Goal: Use online tool/utility

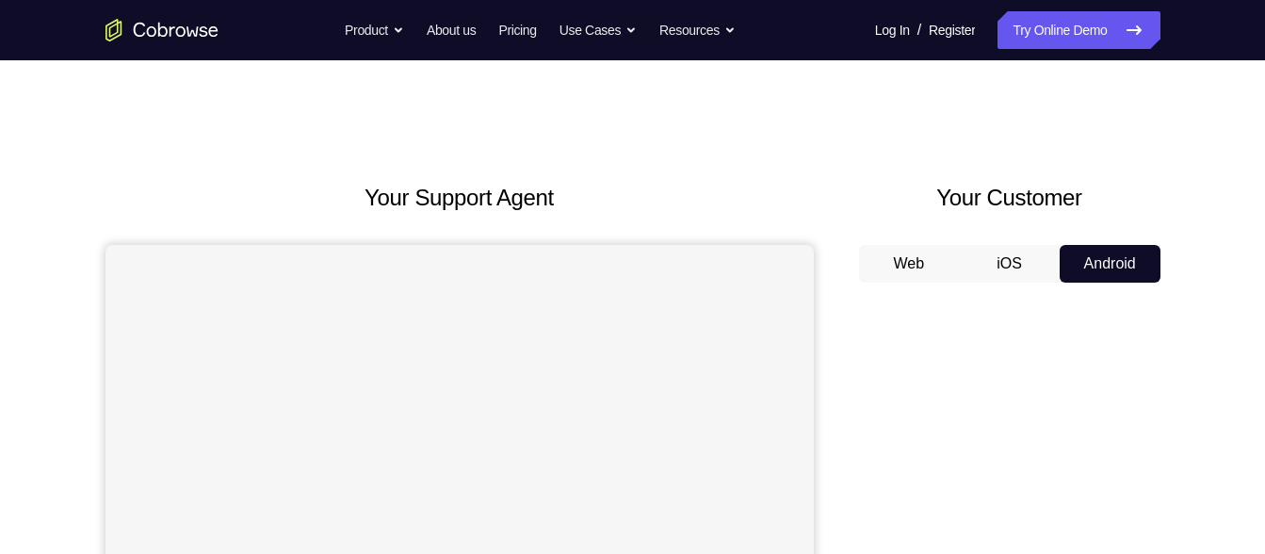
scroll to position [139, 0]
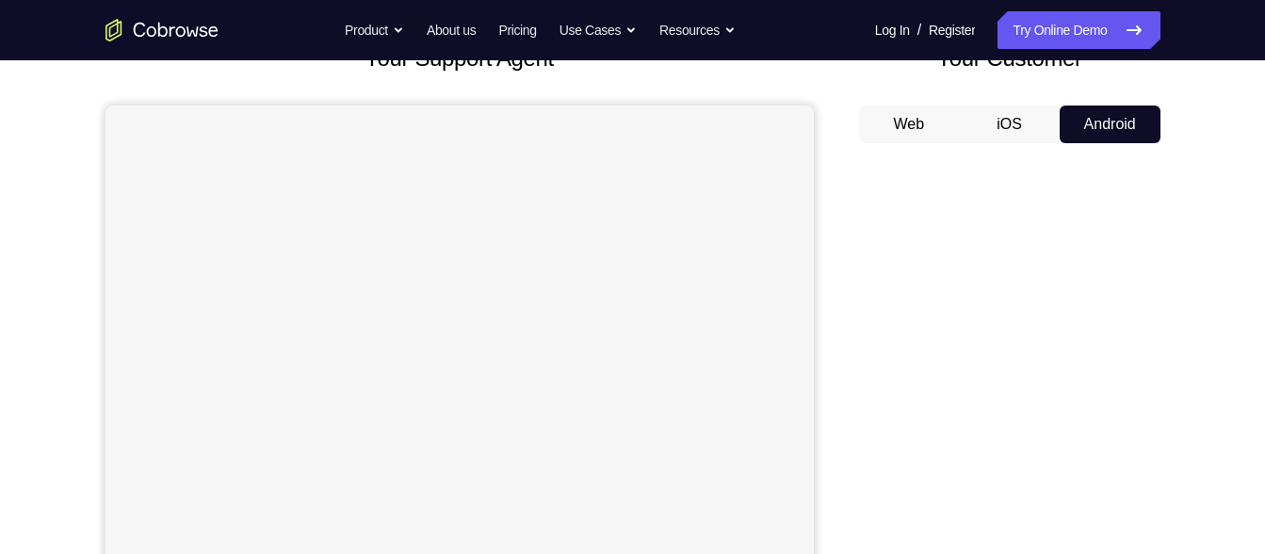
click at [1009, 133] on button "iOS" at bounding box center [1009, 124] width 101 height 38
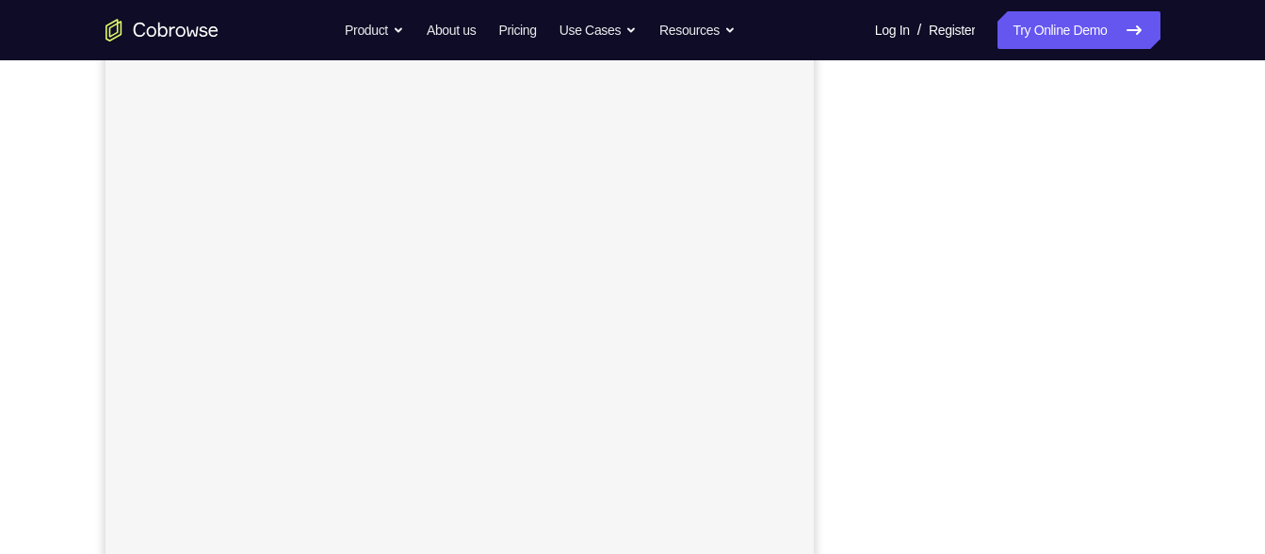
scroll to position [0, 0]
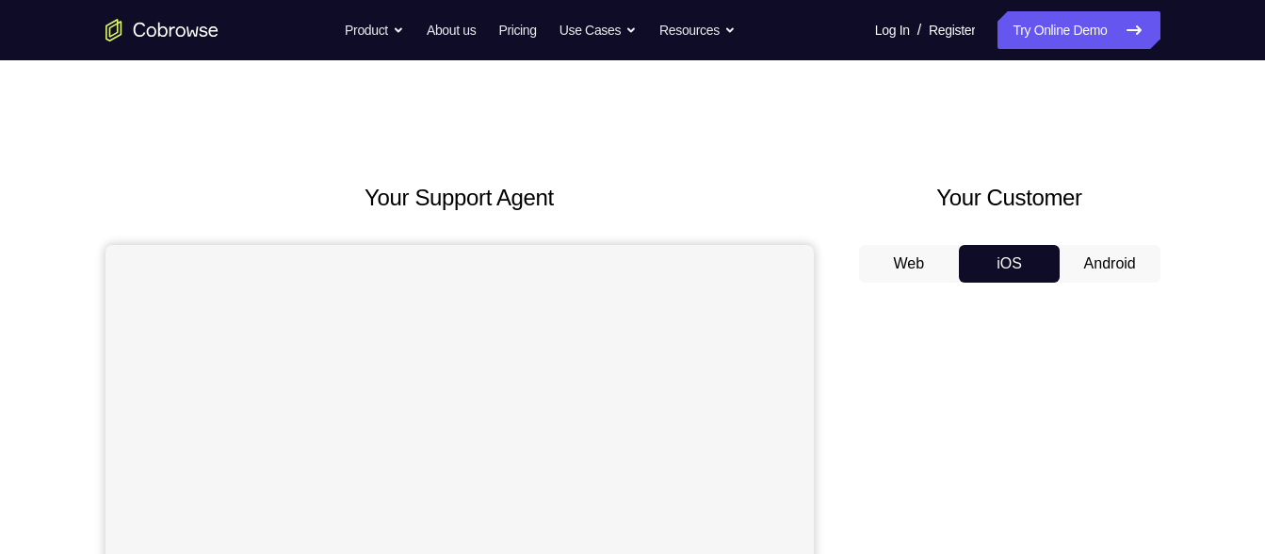
click at [1118, 266] on button "Android" at bounding box center [1109, 264] width 101 height 38
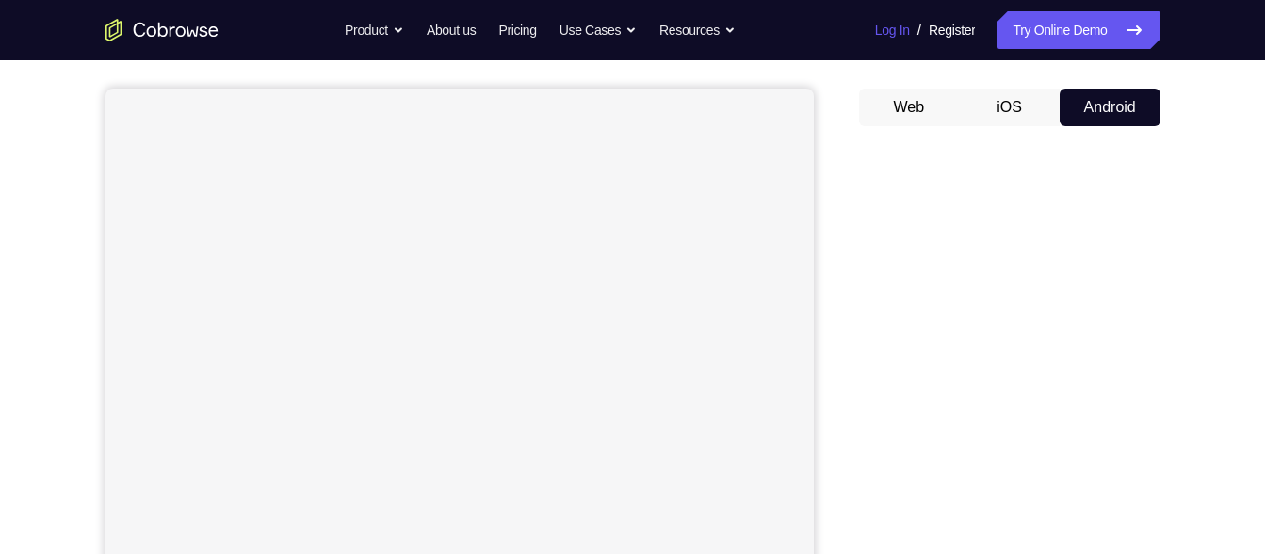
scroll to position [154, 0]
click at [998, 106] on button "iOS" at bounding box center [1009, 109] width 101 height 38
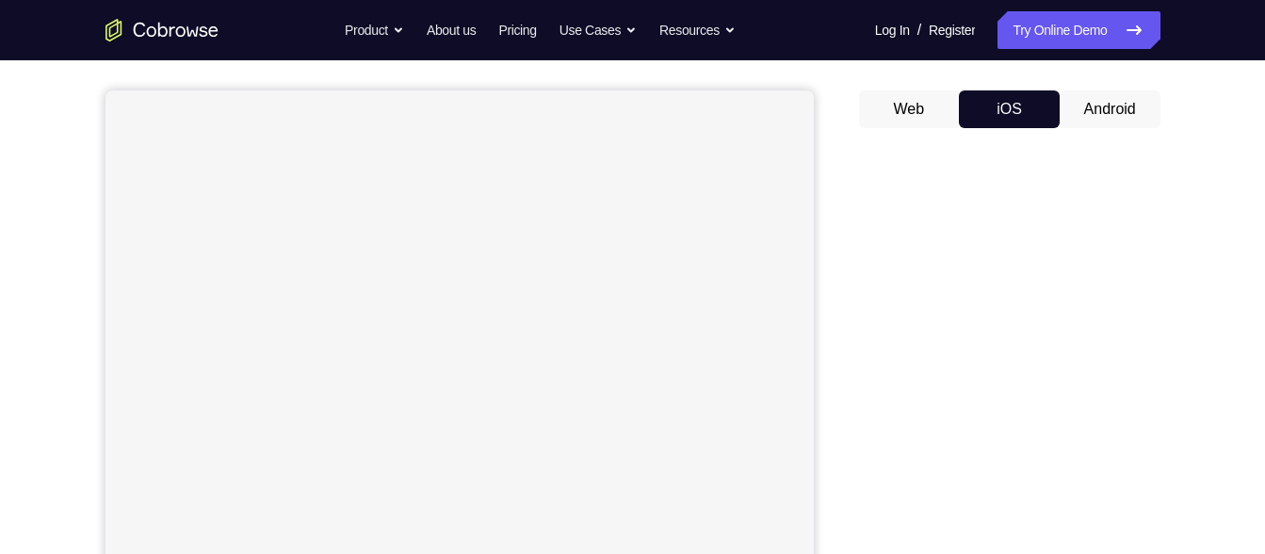
scroll to position [233, 0]
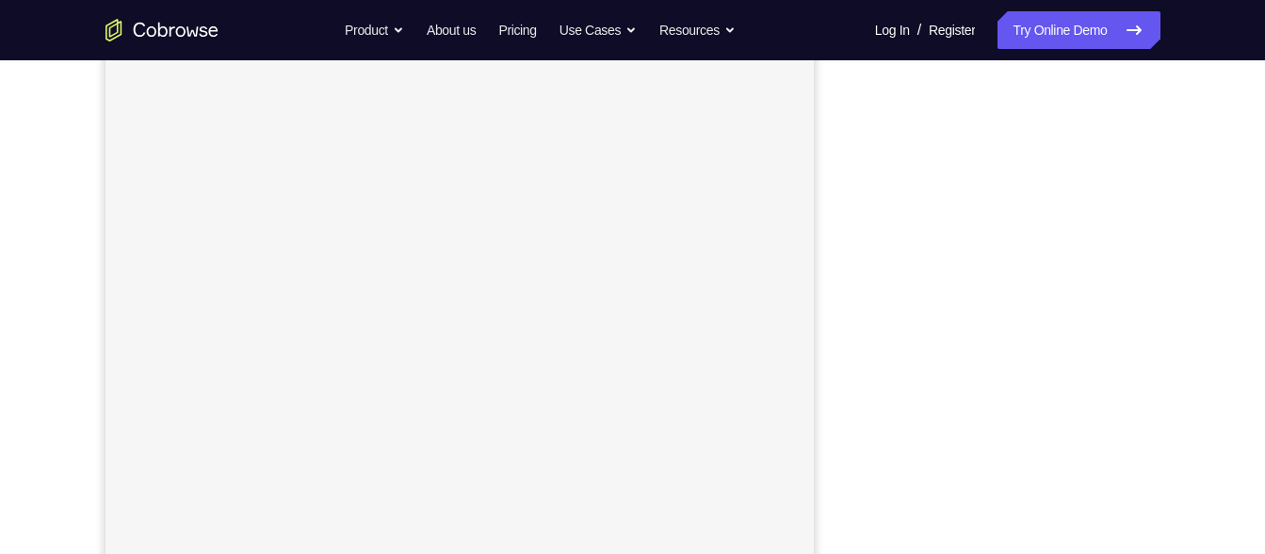
click at [821, 256] on div "Your Support Agent Your Customer Web iOS Android" at bounding box center [632, 296] width 1055 height 696
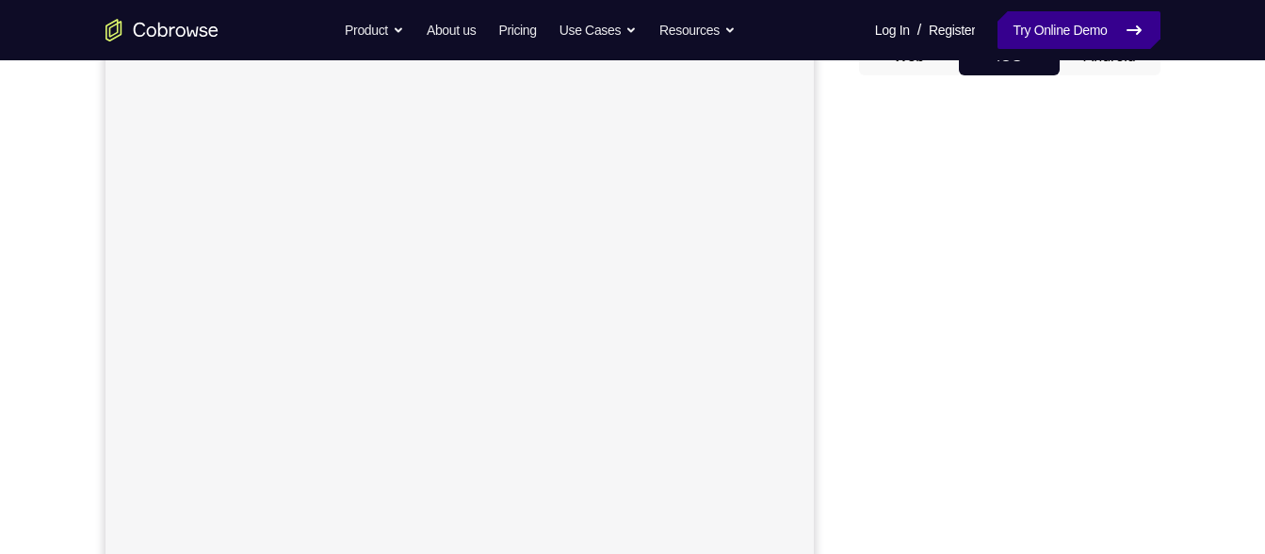
click at [1074, 29] on link "Try Online Demo" at bounding box center [1078, 30] width 162 height 38
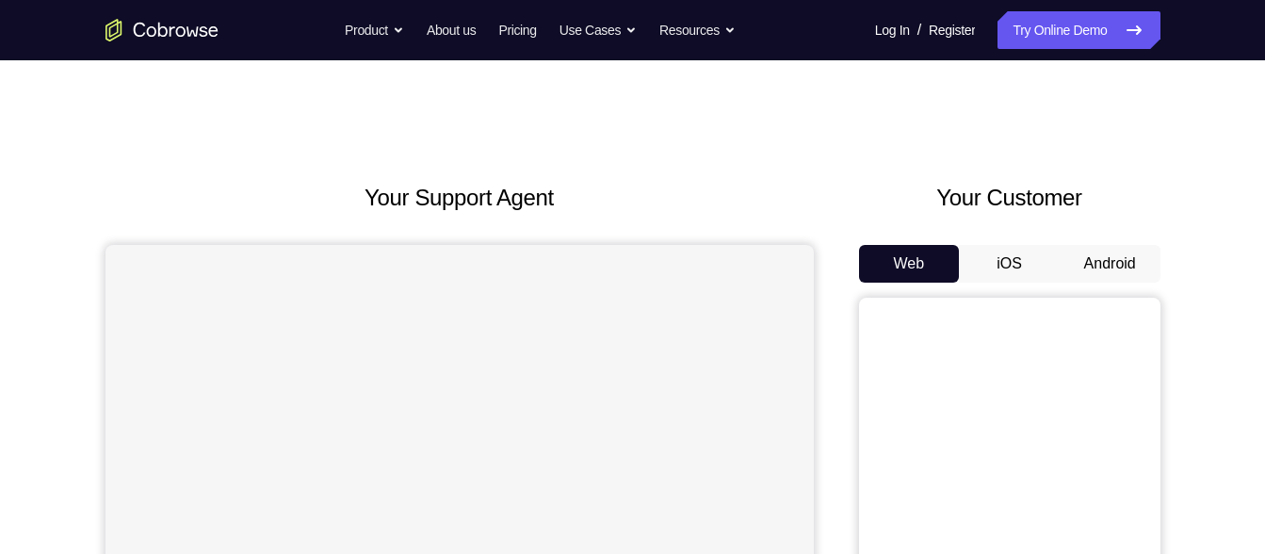
scroll to position [66, 0]
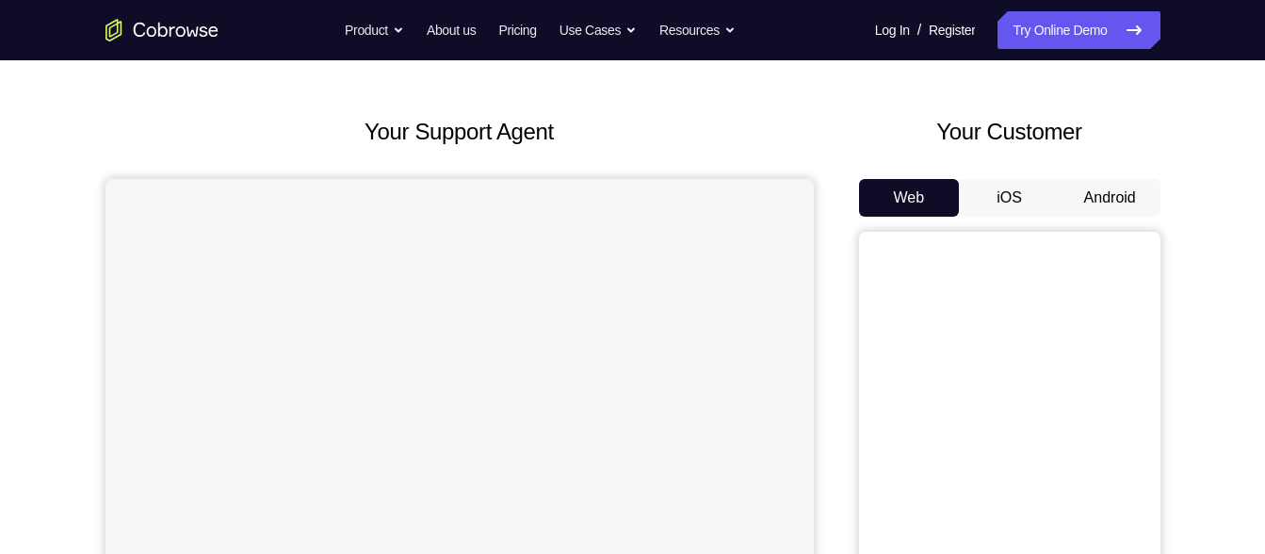
click at [1002, 200] on button "iOS" at bounding box center [1009, 198] width 101 height 38
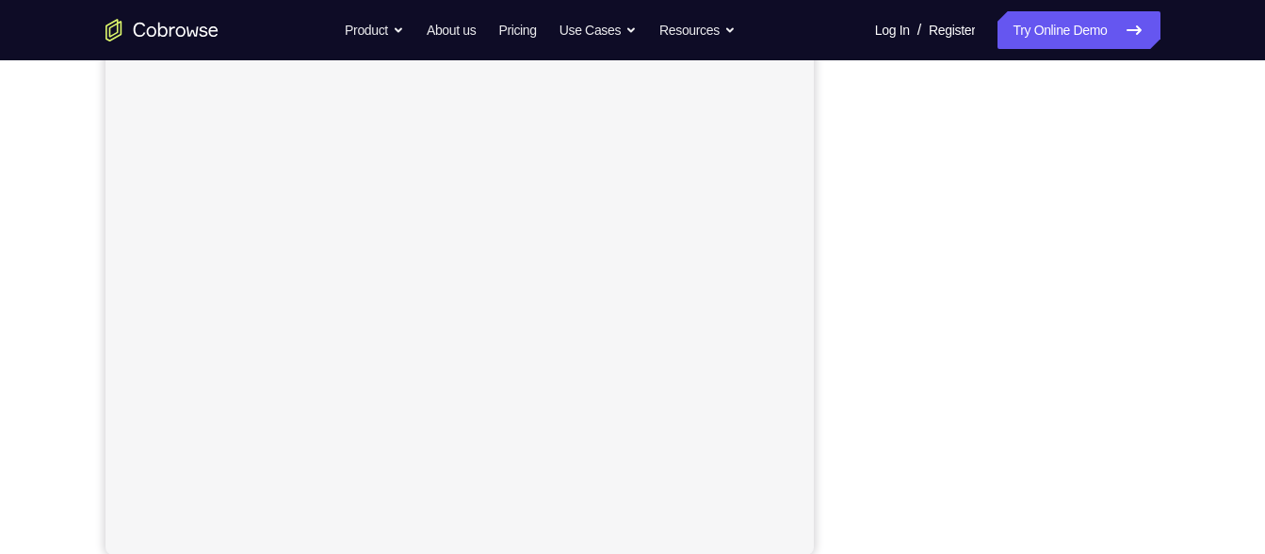
scroll to position [331, 0]
click at [1156, 242] on div at bounding box center [1009, 255] width 301 height 579
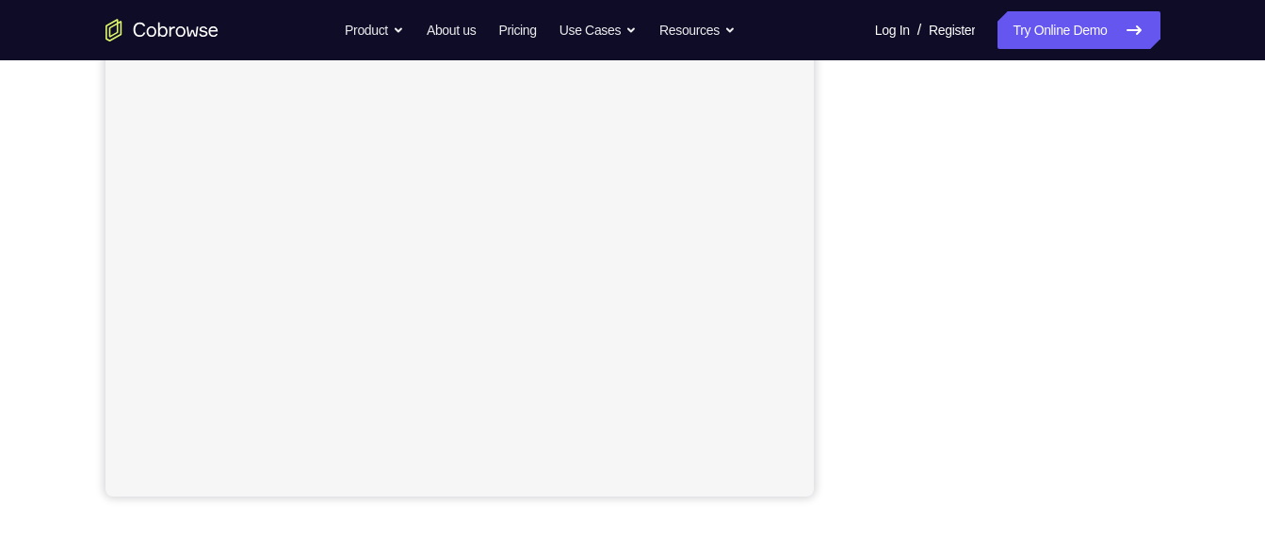
scroll to position [383, 0]
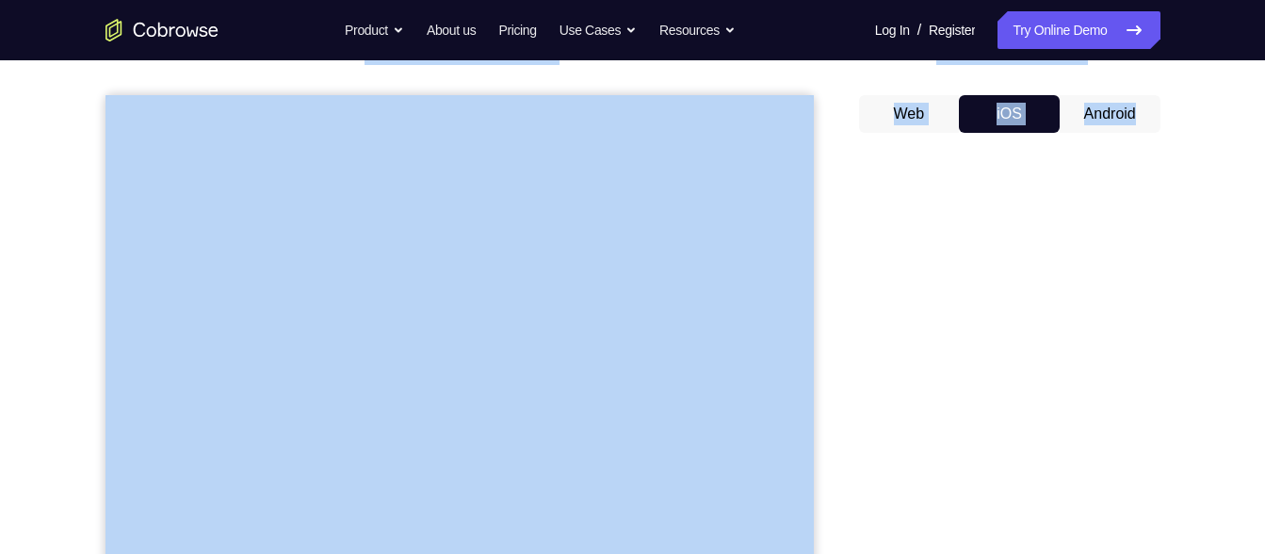
drag, startPoint x: 976, startPoint y: 141, endPoint x: 990, endPoint y: -33, distance: 174.8
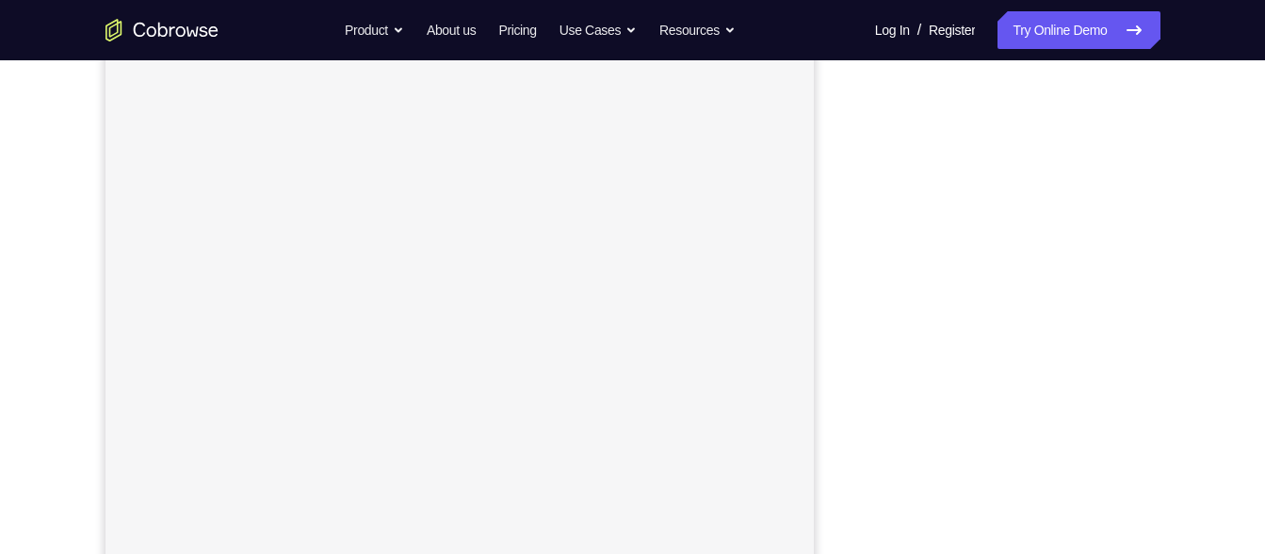
scroll to position [313, 0]
click at [1172, 192] on div "Your Support Agent Your Customer Web iOS Android Next Steps We’d be happy to gi…" at bounding box center [632, 369] width 1205 height 1242
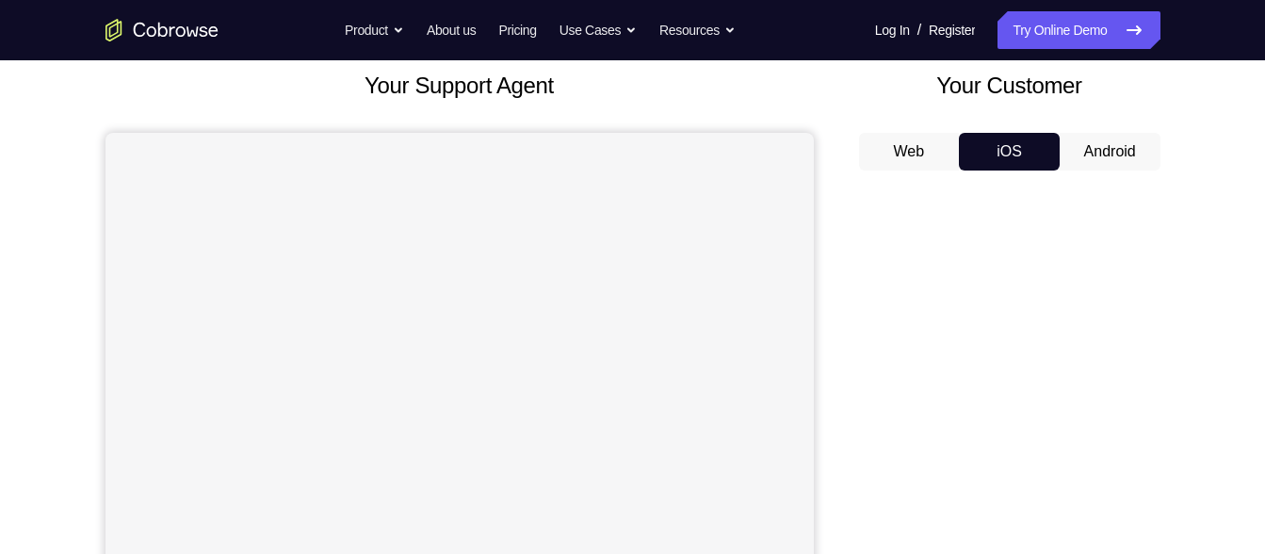
scroll to position [111, 0]
click at [1095, 159] on button "Android" at bounding box center [1109, 153] width 101 height 38
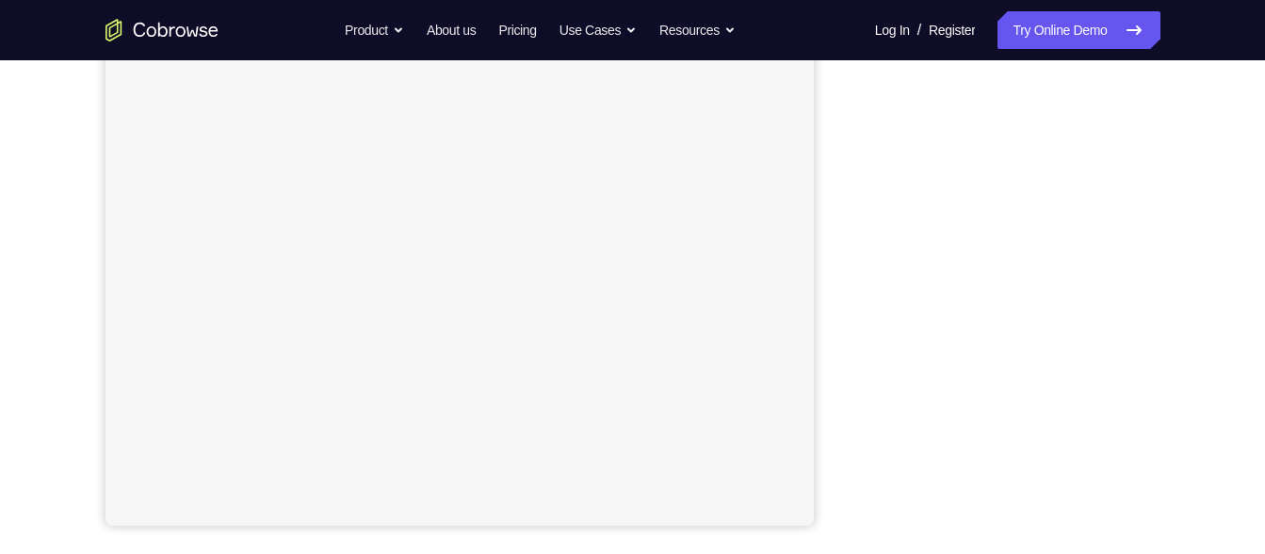
scroll to position [0, 0]
